Goal: Use online tool/utility

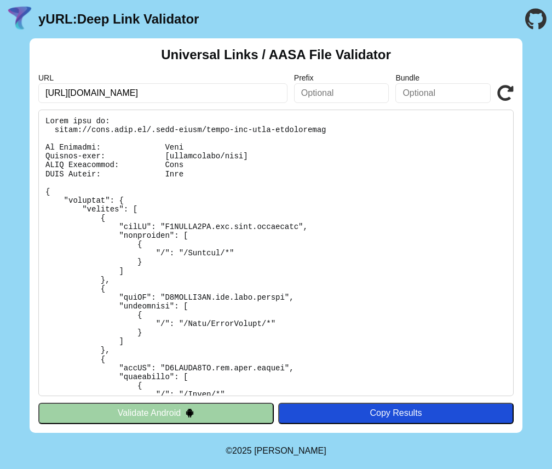
click at [84, 93] on input "[URL][DOMAIN_NAME]" at bounding box center [162, 93] width 249 height 20
click at [196, 93] on input "[URL][DOMAIN_NAME]" at bounding box center [162, 93] width 249 height 20
type input "[URL][DOMAIN_NAME]"
click button "Validate" at bounding box center [0, 0] width 0 height 0
